Goal: Complete application form: Complete application form

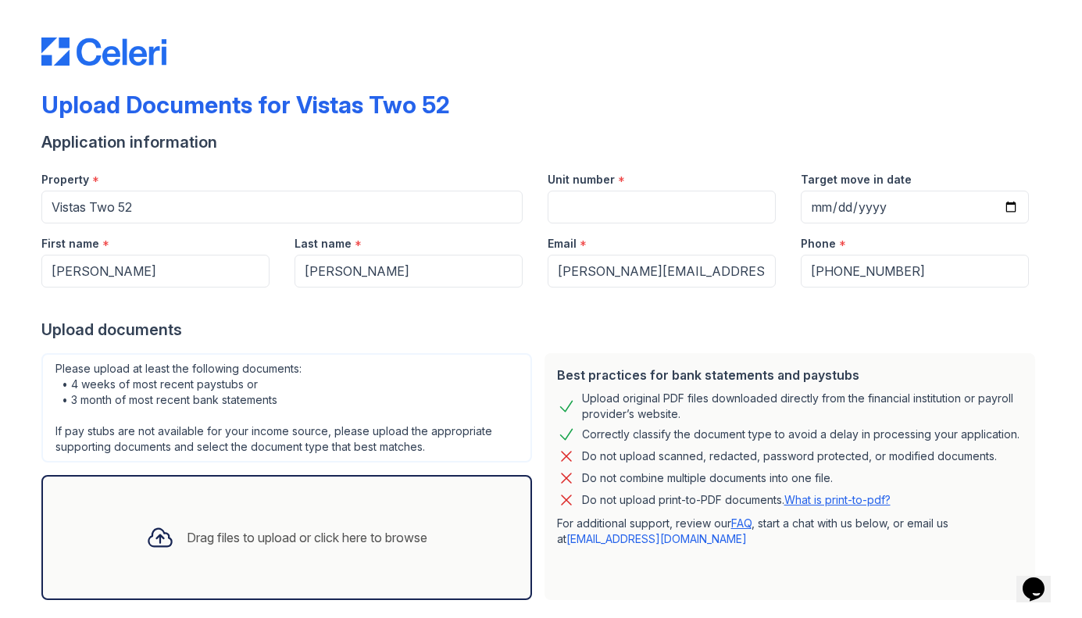
click at [397, 517] on div "Drag files to upload or click here to browse" at bounding box center [287, 537] width 306 height 53
click at [618, 199] on input "Unit number" at bounding box center [661, 207] width 228 height 33
type input "223"
click at [879, 207] on input "Target move in date" at bounding box center [914, 207] width 228 height 33
click at [1017, 207] on input "Target move in date" at bounding box center [914, 207] width 228 height 33
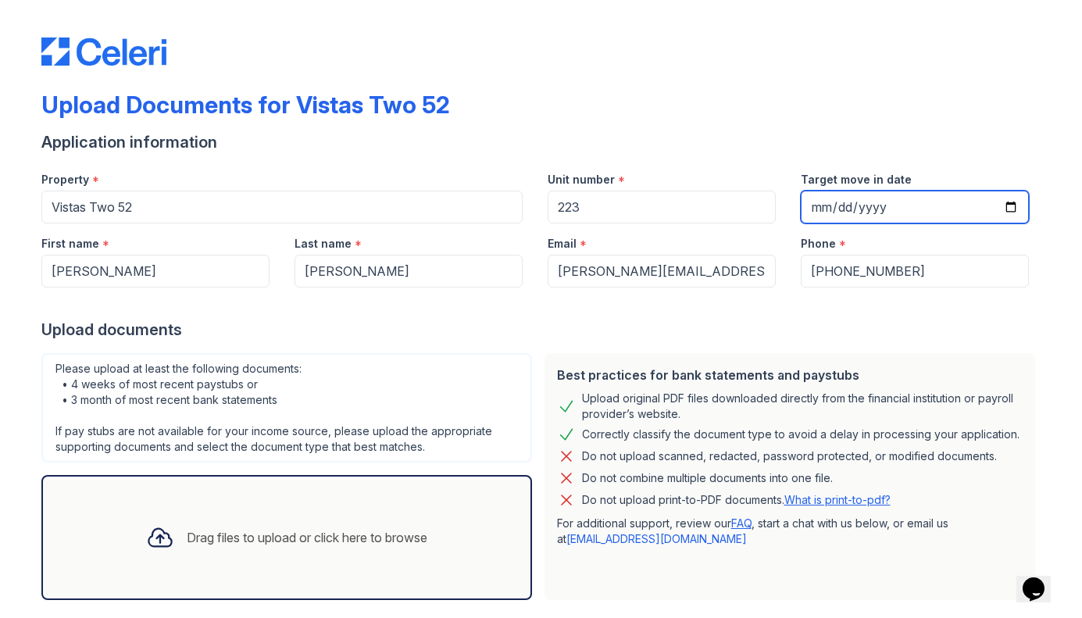
type input "[DATE]"
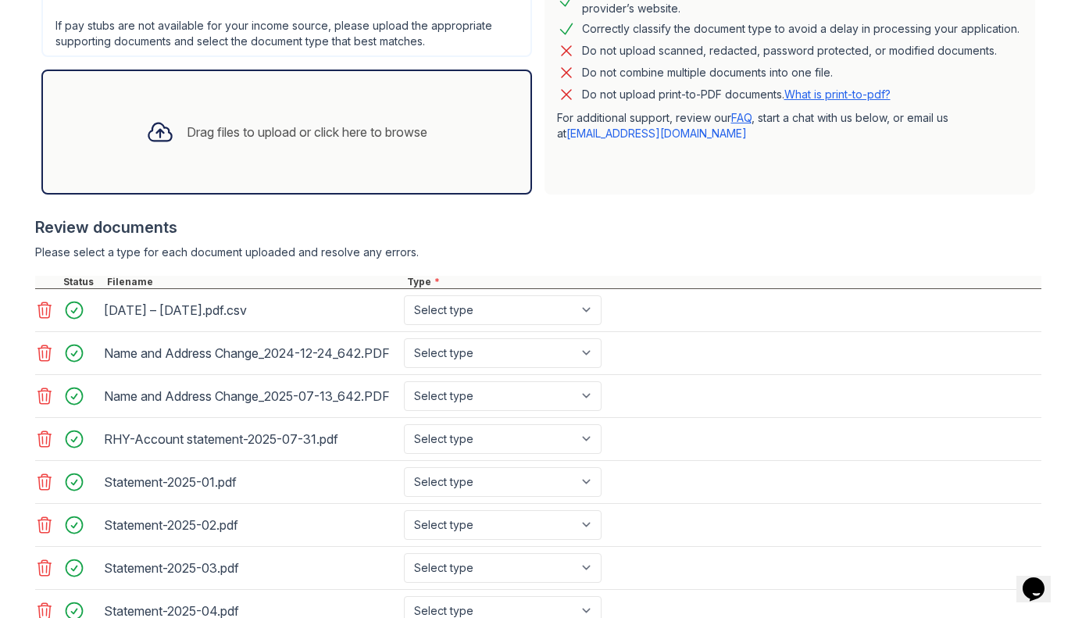
scroll to position [416, 0]
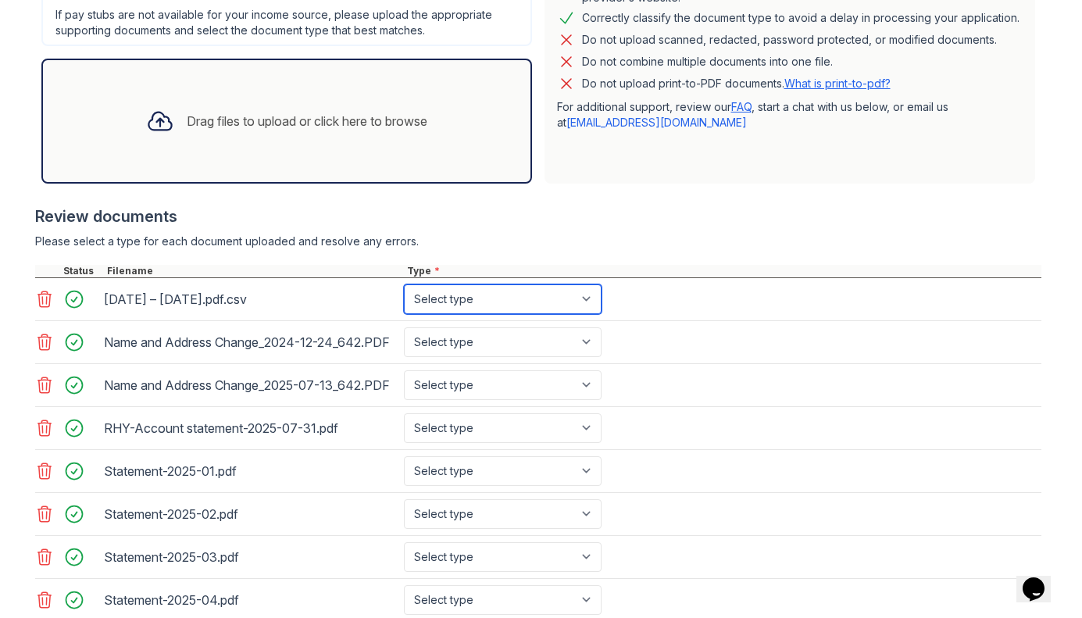
click at [467, 305] on select "Select type Paystub Bank Statement Offer Letter Tax Documents Benefit Award Let…" at bounding box center [503, 299] width 198 height 30
select select "bank_statement"
click at [404, 284] on select "Select type Paystub Bank Statement Offer Letter Tax Documents Benefit Award Let…" at bounding box center [503, 299] width 198 height 30
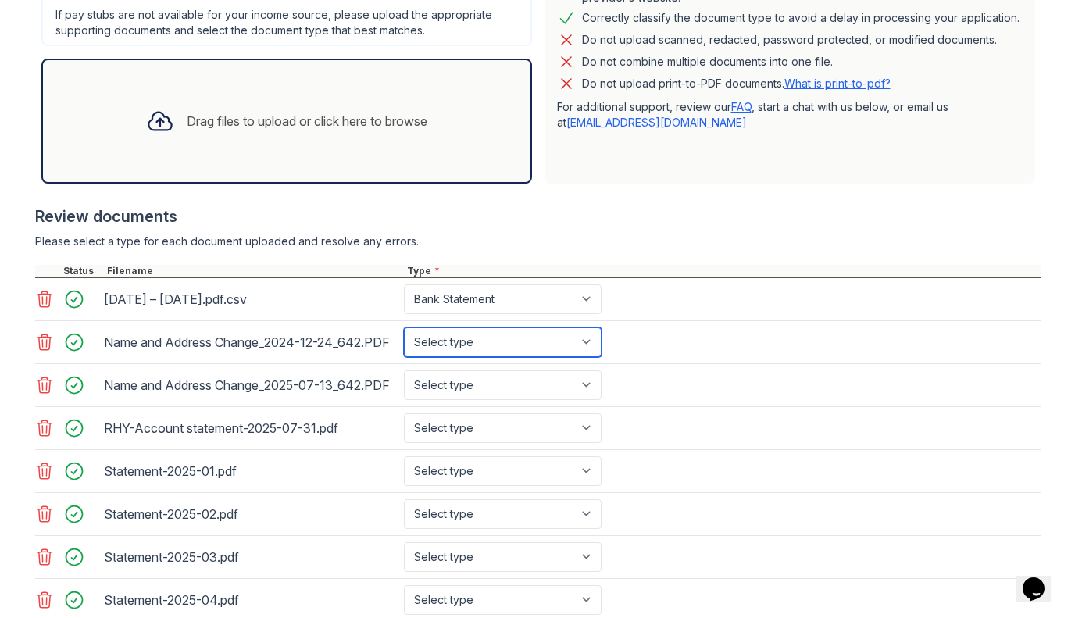
click at [462, 344] on select "Select type Paystub Bank Statement Offer Letter Tax Documents Benefit Award Let…" at bounding box center [503, 342] width 198 height 30
select select "bank_statement"
click at [404, 333] on select "Select type Paystub Bank Statement Offer Letter Tax Documents Benefit Award Let…" at bounding box center [503, 342] width 198 height 30
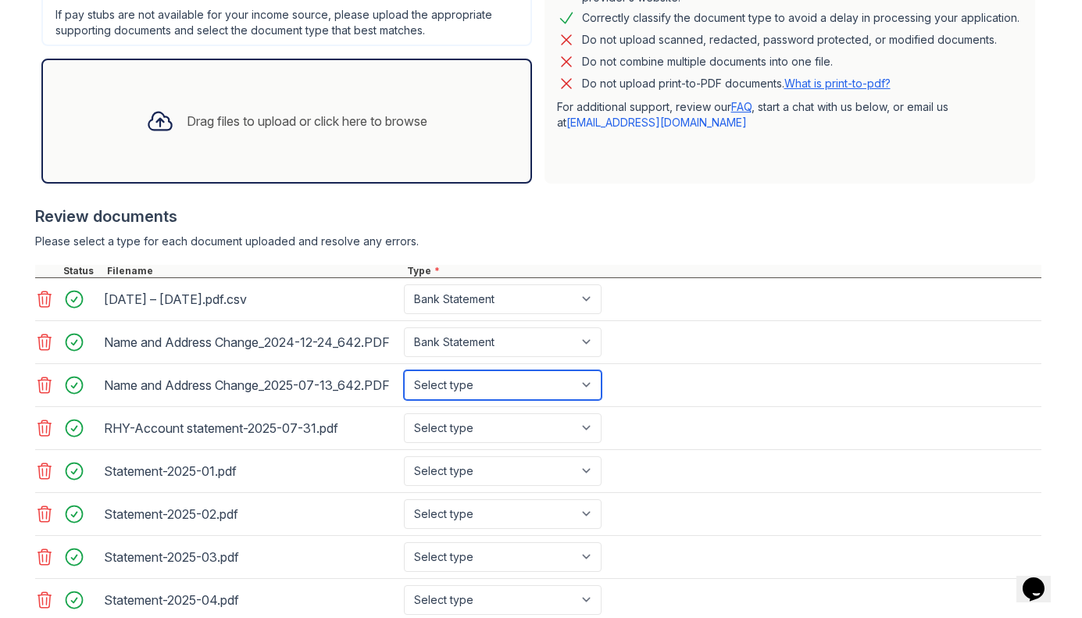
click at [450, 400] on select "Select type Paystub Bank Statement Offer Letter Tax Documents Benefit Award Let…" at bounding box center [503, 385] width 198 height 30
select select "bank_statement"
click at [404, 390] on select "Select type Paystub Bank Statement Offer Letter Tax Documents Benefit Award Let…" at bounding box center [503, 385] width 198 height 30
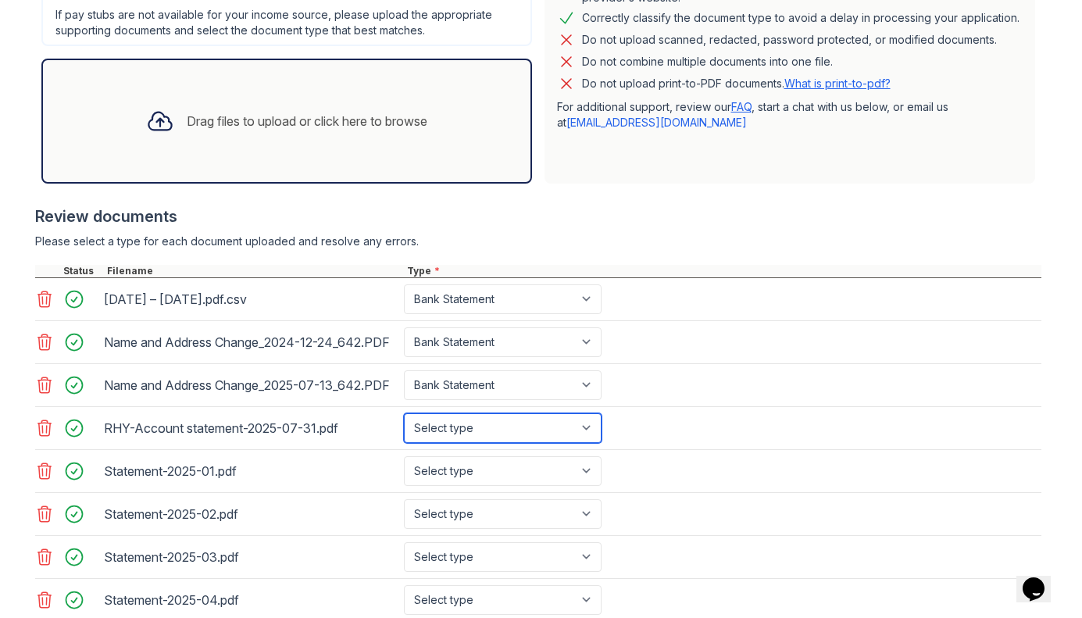
click at [451, 443] on select "Select type Paystub Bank Statement Offer Letter Tax Documents Benefit Award Let…" at bounding box center [503, 428] width 198 height 30
select select "bank_statement"
click at [404, 440] on select "Select type Paystub Bank Statement Offer Letter Tax Documents Benefit Award Let…" at bounding box center [503, 428] width 198 height 30
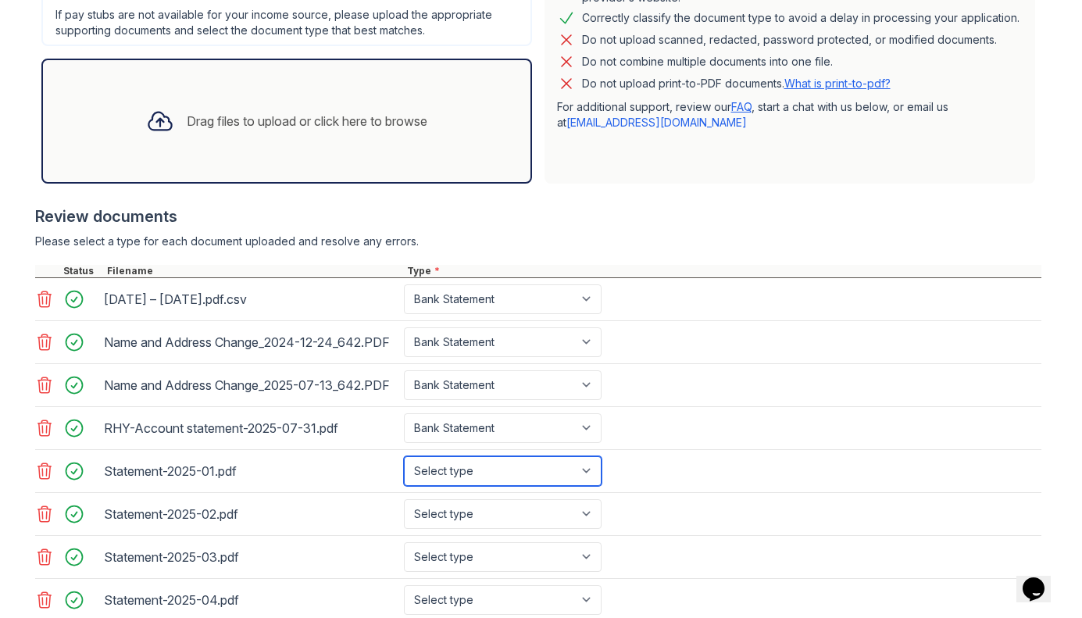
click at [451, 486] on select "Select type Paystub Bank Statement Offer Letter Tax Documents Benefit Award Let…" at bounding box center [503, 471] width 198 height 30
select select "bank_statement"
click at [404, 483] on select "Select type Paystub Bank Statement Offer Letter Tax Documents Benefit Award Let…" at bounding box center [503, 471] width 198 height 30
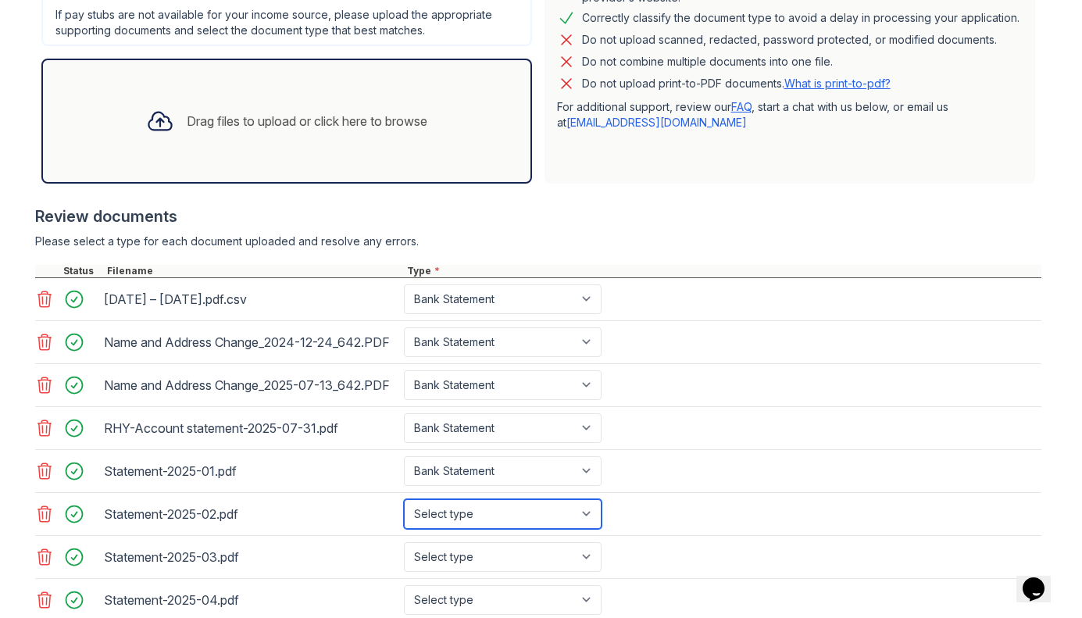
click at [462, 529] on select "Select type Paystub Bank Statement Offer Letter Tax Documents Benefit Award Let…" at bounding box center [503, 514] width 198 height 30
select select "bank_statement"
click at [404, 526] on select "Select type Paystub Bank Statement Offer Letter Tax Documents Benefit Award Let…" at bounding box center [503, 514] width 198 height 30
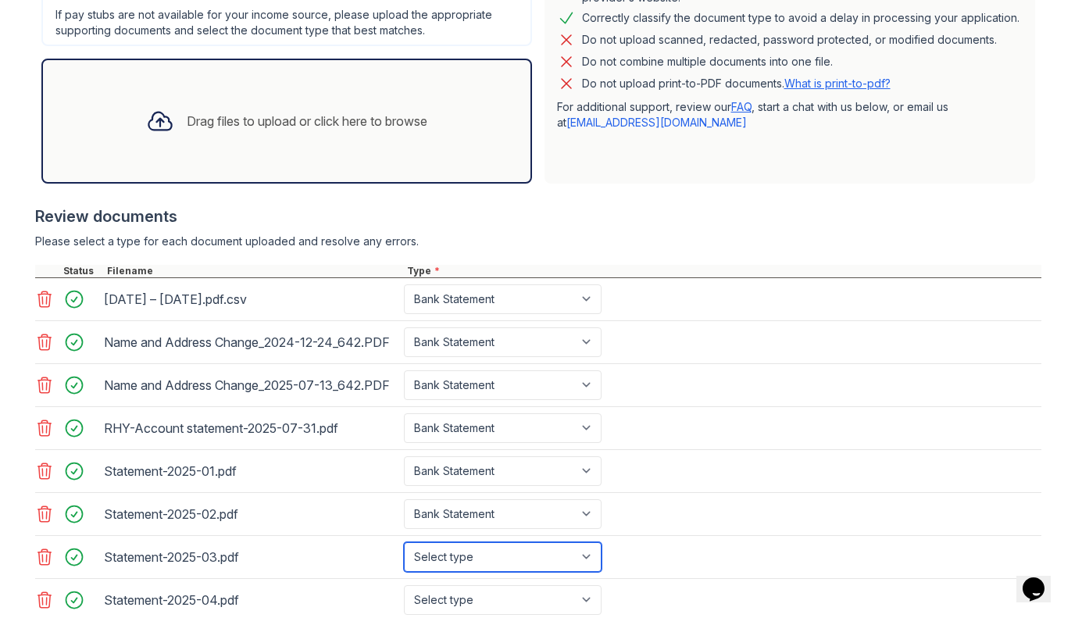
click at [472, 572] on select "Select type Paystub Bank Statement Offer Letter Tax Documents Benefit Award Let…" at bounding box center [503, 557] width 198 height 30
select select "bank_statement"
click at [404, 569] on select "Select type Paystub Bank Statement Offer Letter Tax Documents Benefit Award Let…" at bounding box center [503, 557] width 198 height 30
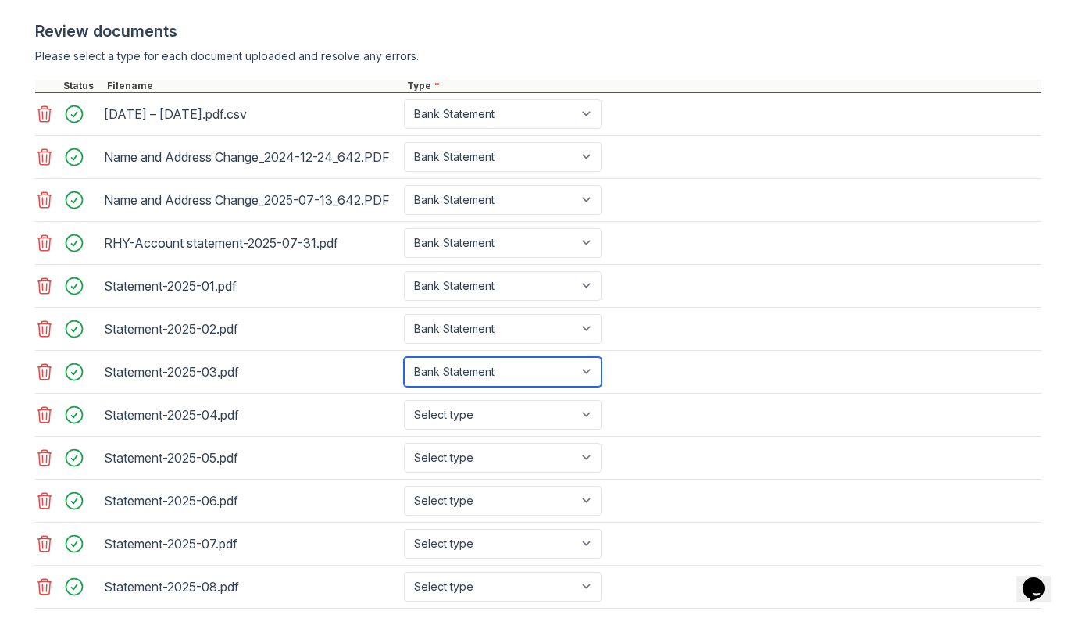
scroll to position [604, 0]
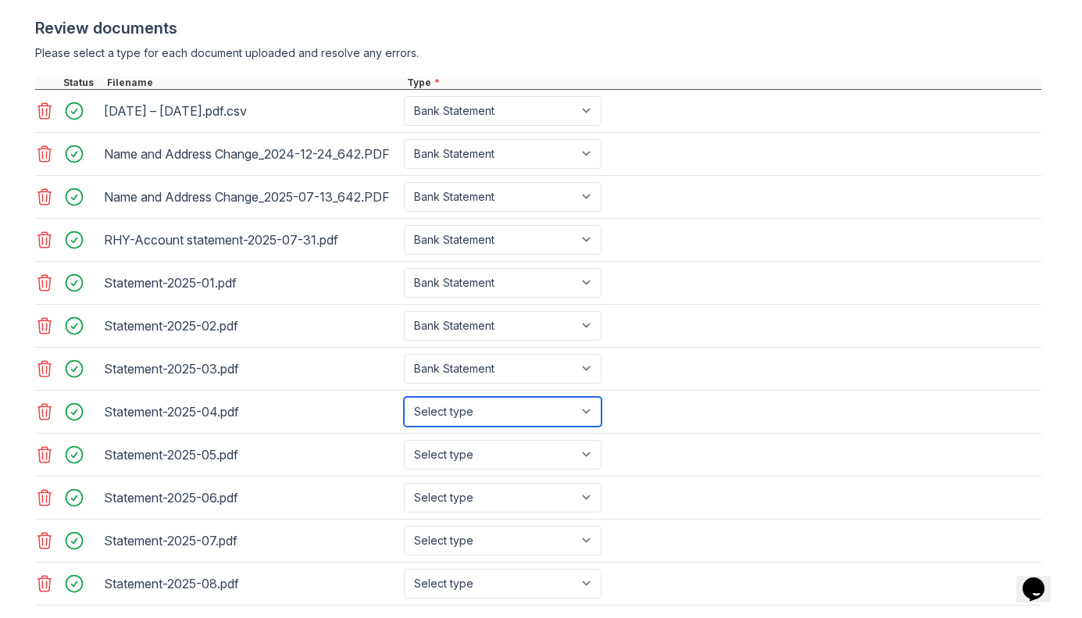
click at [485, 426] on select "Select type Paystub Bank Statement Offer Letter Tax Documents Benefit Award Let…" at bounding box center [503, 412] width 198 height 30
select select "bank_statement"
click at [404, 424] on select "Select type Paystub Bank Statement Offer Letter Tax Documents Benefit Award Let…" at bounding box center [503, 412] width 198 height 30
click at [462, 476] on div "Statement-2025-05.pdf Select type Paystub Bank Statement Offer Letter Tax Docum…" at bounding box center [538, 454] width 1006 height 43
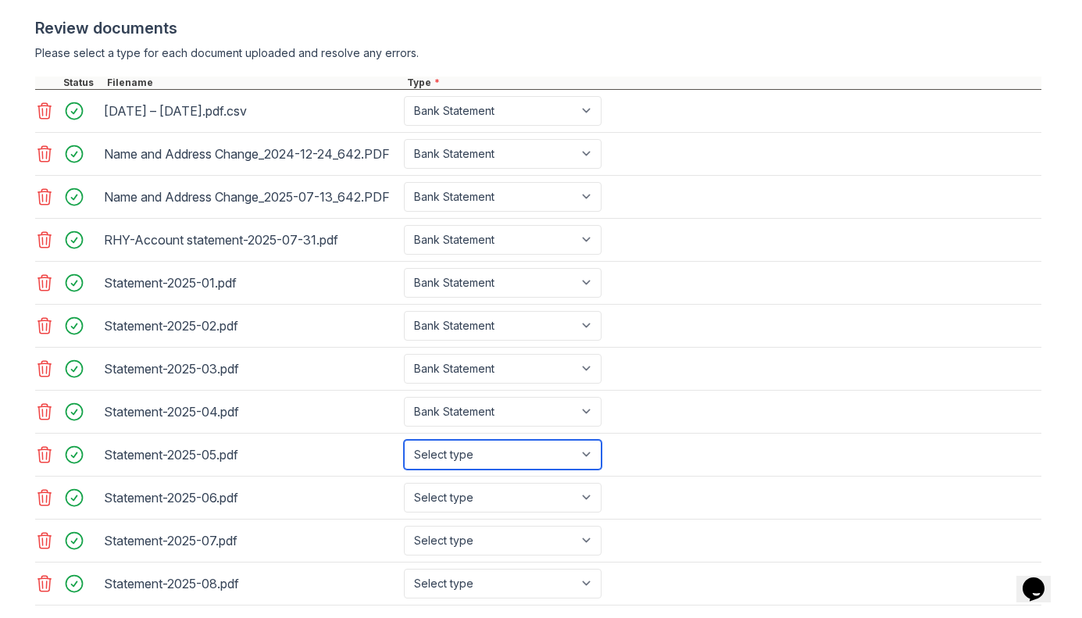
click at [465, 469] on select "Select type Paystub Bank Statement Offer Letter Tax Documents Benefit Award Let…" at bounding box center [503, 455] width 198 height 30
select select "bank_statement"
click at [404, 467] on select "Select type Paystub Bank Statement Offer Letter Tax Documents Benefit Award Let…" at bounding box center [503, 455] width 198 height 30
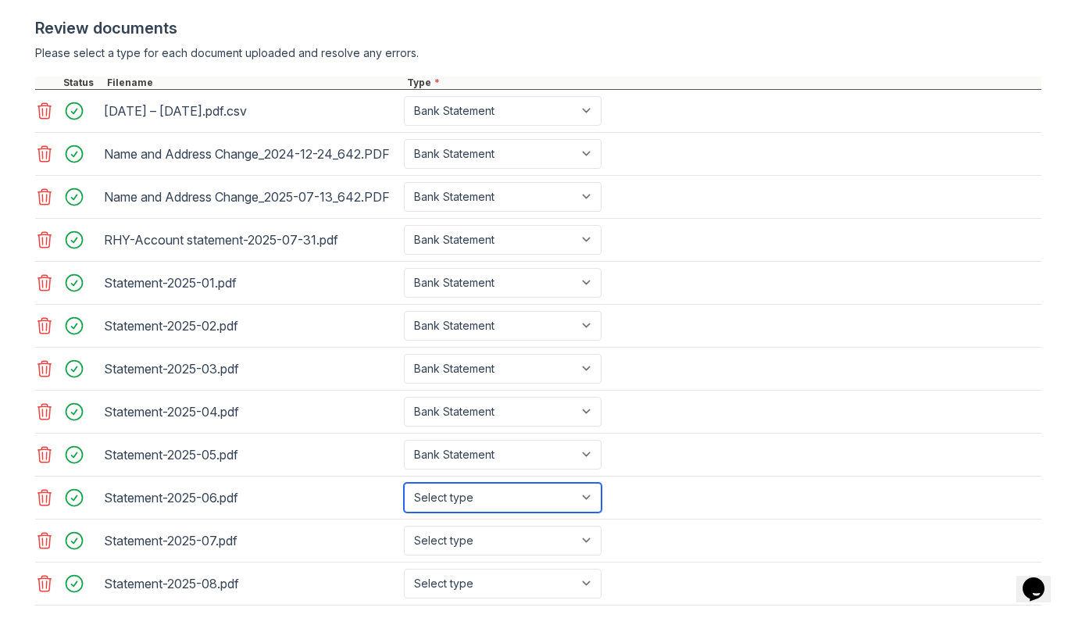
click at [461, 512] on select "Select type Paystub Bank Statement Offer Letter Tax Documents Benefit Award Let…" at bounding box center [503, 498] width 198 height 30
select select "bank_statement"
click at [404, 510] on select "Select type Paystub Bank Statement Offer Letter Tax Documents Benefit Award Let…" at bounding box center [503, 498] width 198 height 30
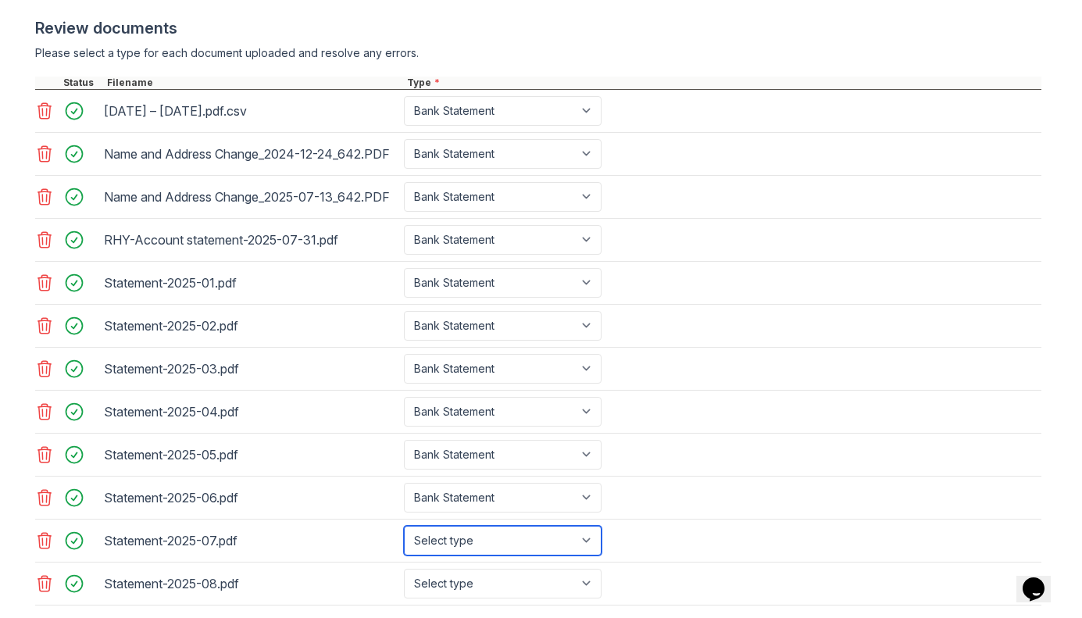
click at [461, 555] on select "Select type Paystub Bank Statement Offer Letter Tax Documents Benefit Award Let…" at bounding box center [503, 541] width 198 height 30
select select "bank_statement"
click at [404, 553] on select "Select type Paystub Bank Statement Offer Letter Tax Documents Benefit Award Let…" at bounding box center [503, 541] width 198 height 30
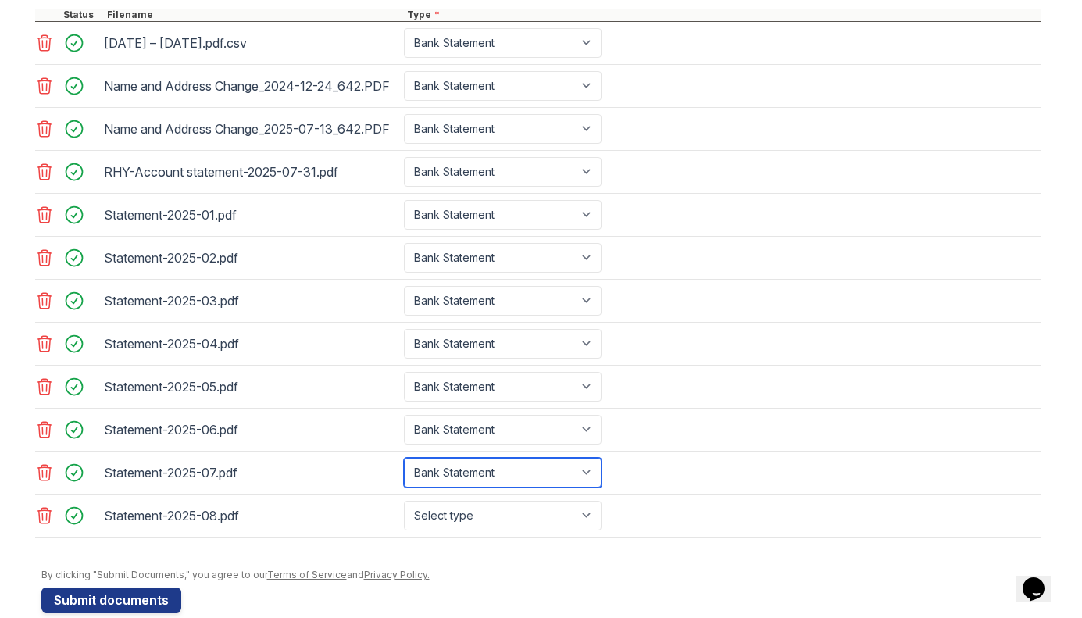
scroll to position [726, 0]
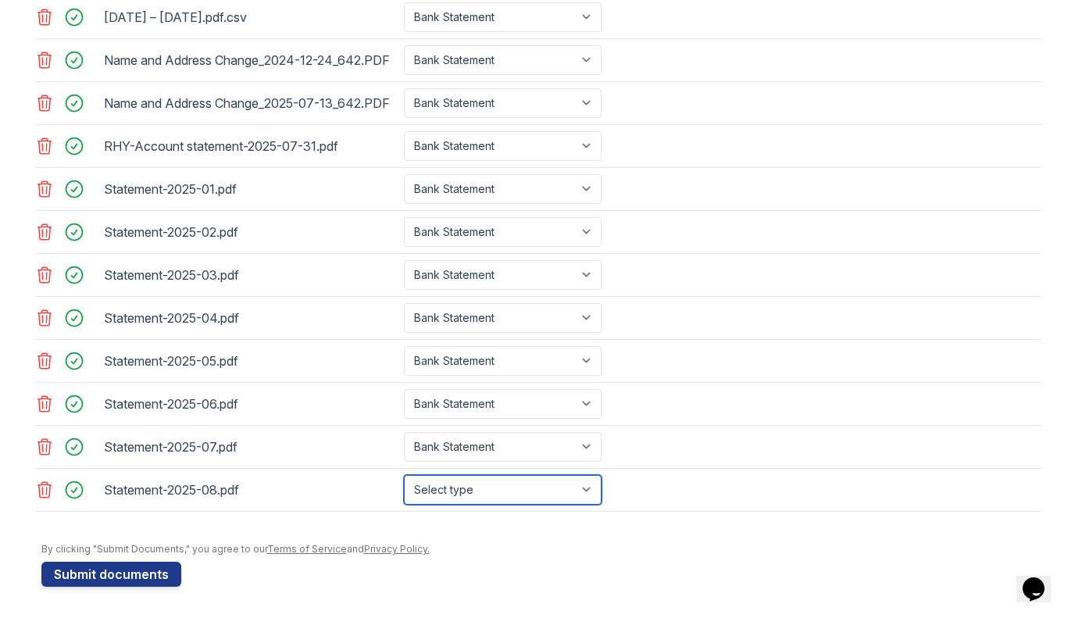
click at [452, 482] on select "Select type Paystub Bank Statement Offer Letter Tax Documents Benefit Award Let…" at bounding box center [503, 490] width 198 height 30
select select "bank_statement"
click at [404, 475] on select "Select type Paystub Bank Statement Offer Letter Tax Documents Benefit Award Let…" at bounding box center [503, 490] width 198 height 30
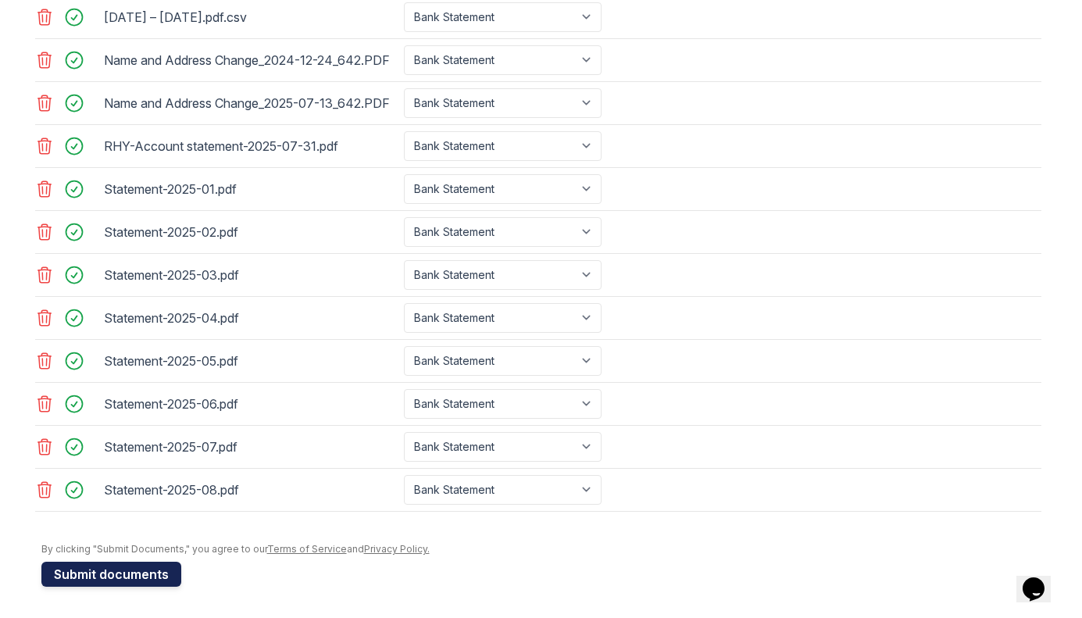
click at [124, 573] on button "Submit documents" at bounding box center [111, 573] width 140 height 25
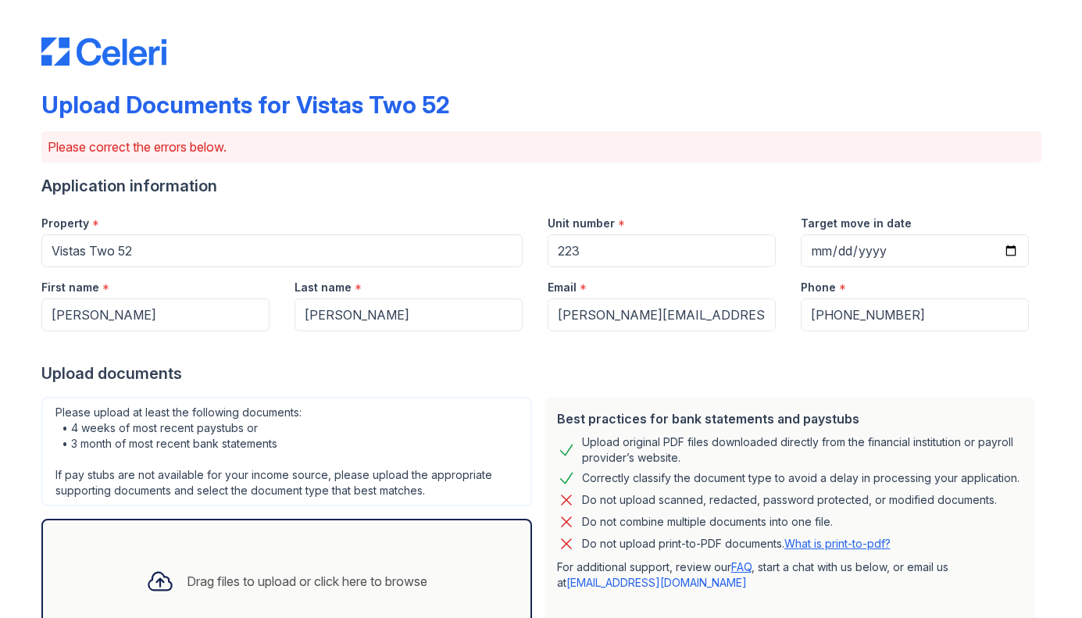
click at [638, 151] on p "Please correct the errors below." at bounding box center [541, 146] width 987 height 19
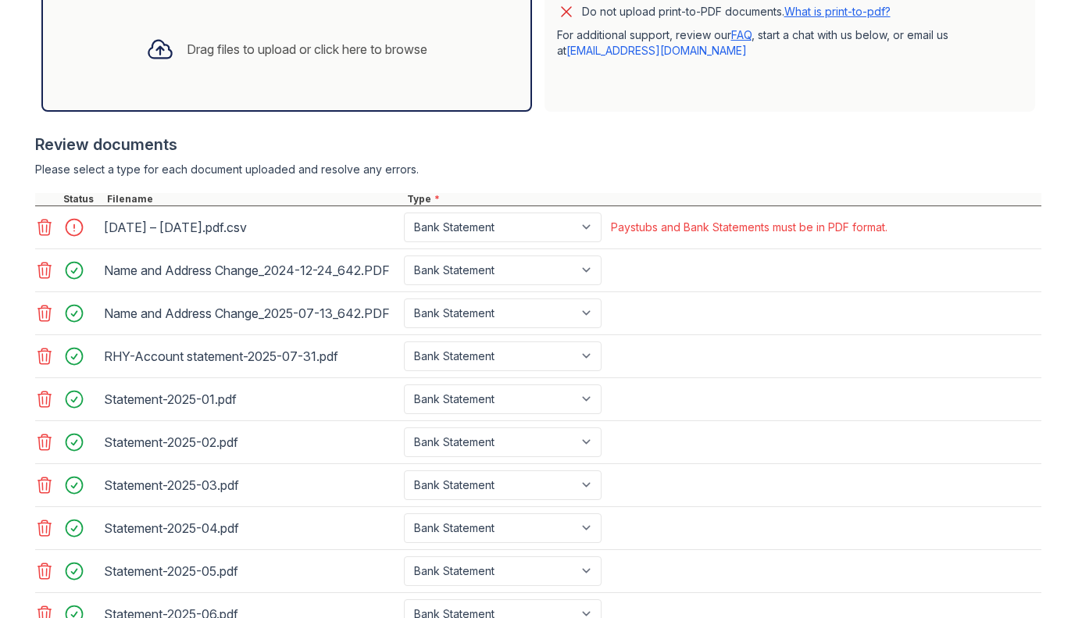
scroll to position [680, 0]
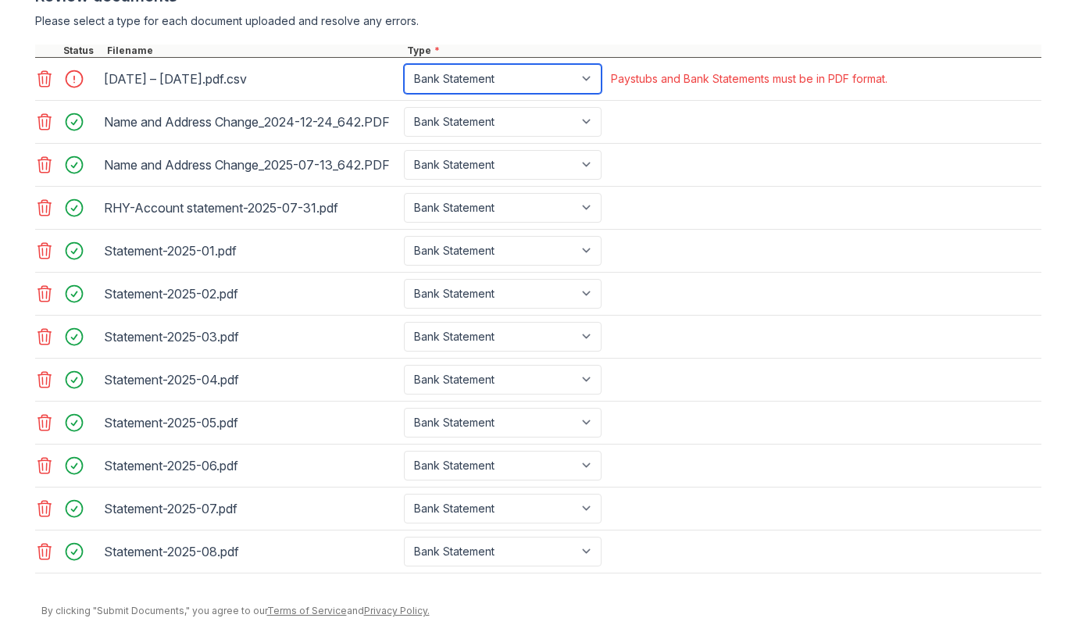
click at [535, 82] on select "Paystub Bank Statement Offer Letter Tax Documents Benefit Award Letter Investme…" at bounding box center [503, 79] width 198 height 30
select select "other"
click at [404, 64] on select "Paystub Bank Statement Offer Letter Tax Documents Benefit Award Letter Investme…" at bounding box center [503, 79] width 198 height 30
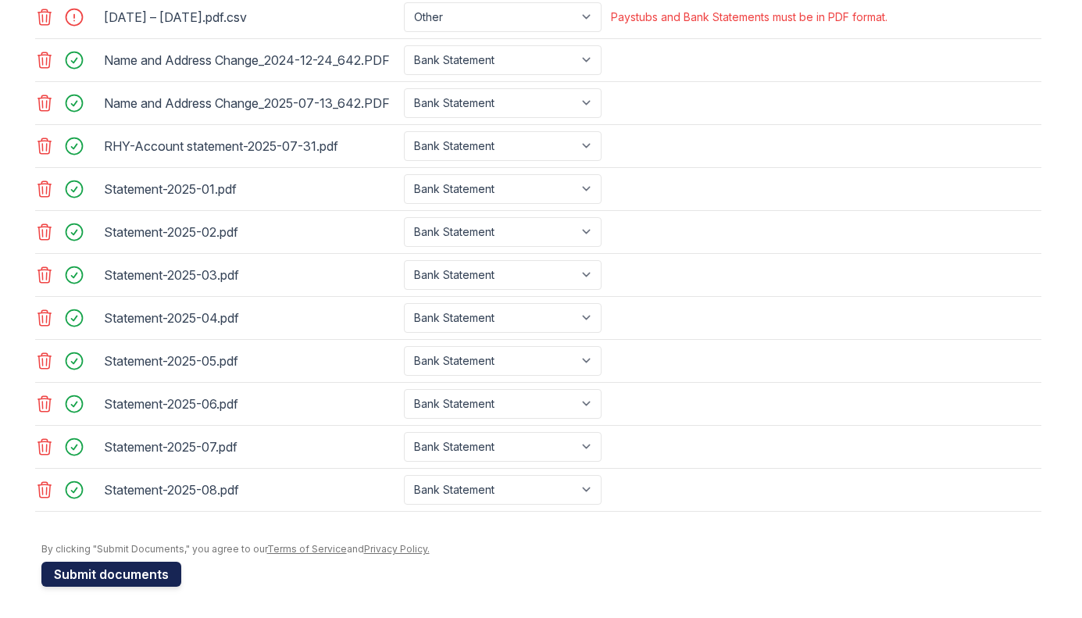
click at [112, 570] on button "Submit documents" at bounding box center [111, 573] width 140 height 25
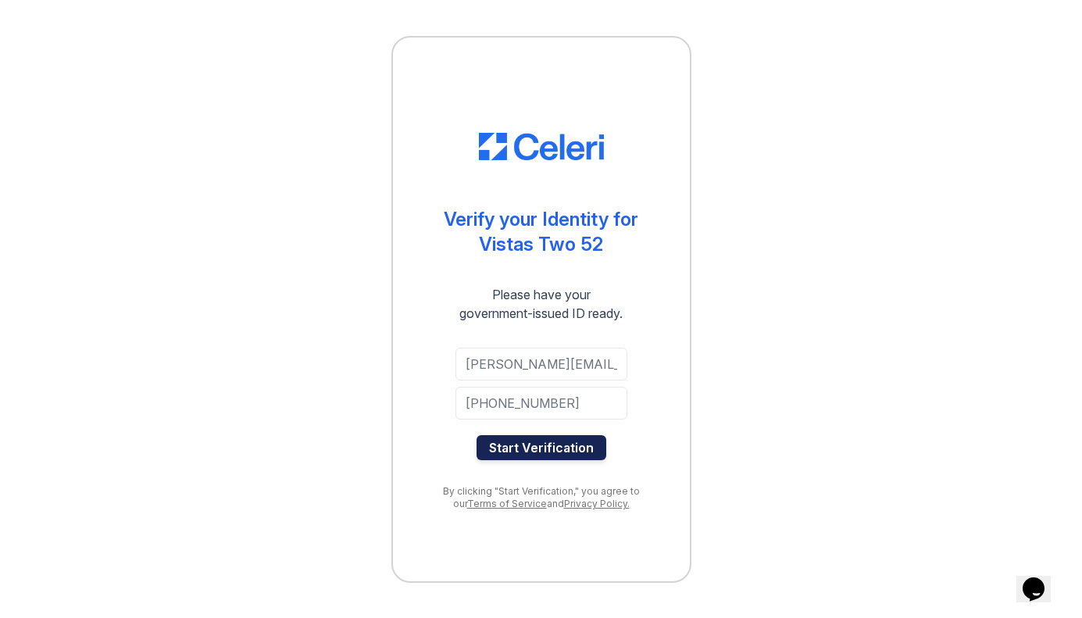
click at [533, 441] on button "Start Verification" at bounding box center [541, 447] width 130 height 25
